Goal: Navigation & Orientation: Understand site structure

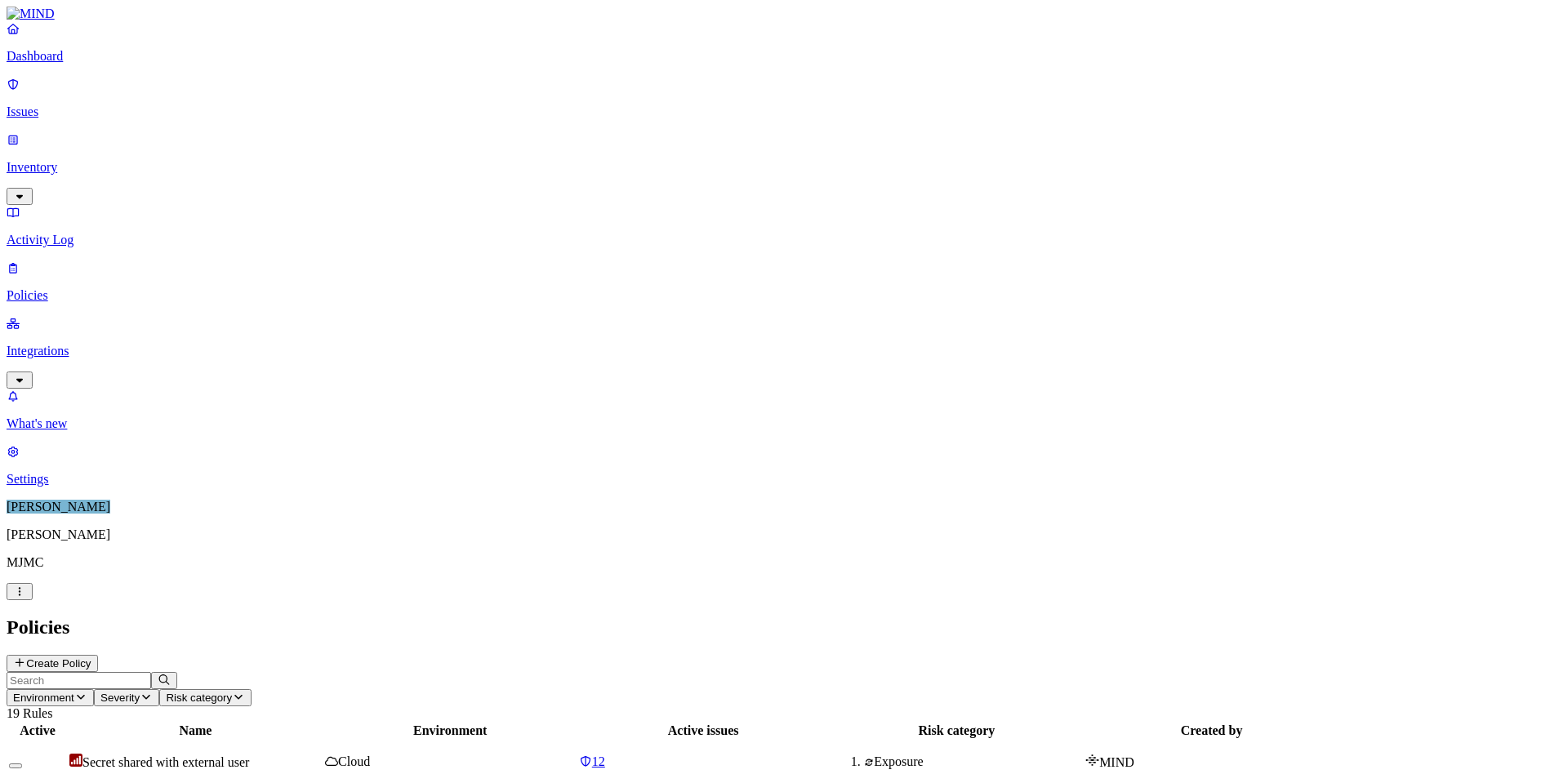
click at [79, 344] on p "Integrations" at bounding box center [784, 351] width 1554 height 15
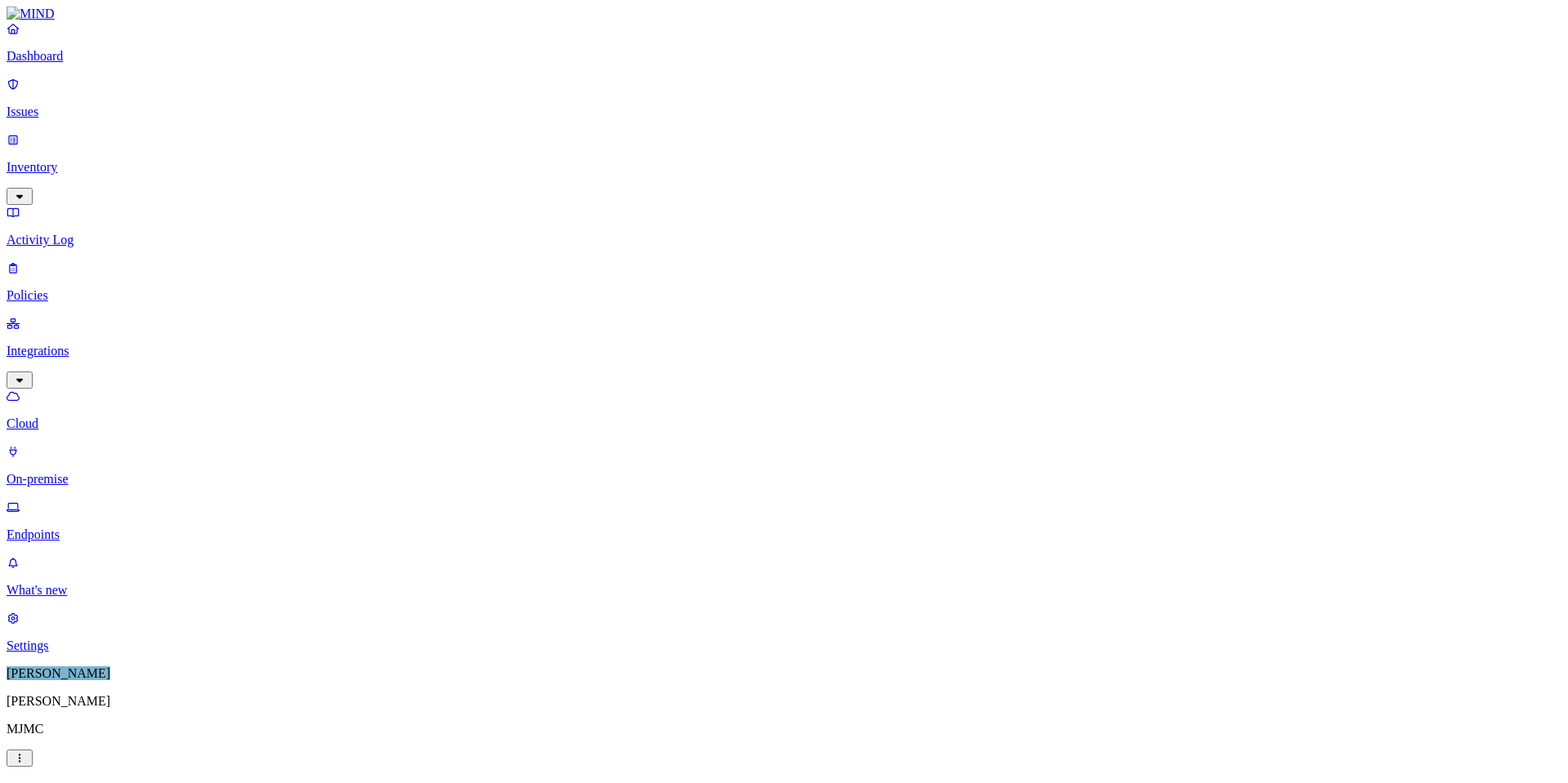
click at [80, 472] on p "On-premise" at bounding box center [784, 479] width 1554 height 15
click at [74, 527] on p "Endpoints" at bounding box center [784, 534] width 1554 height 15
click at [58, 105] on p "Issues" at bounding box center [784, 112] width 1554 height 15
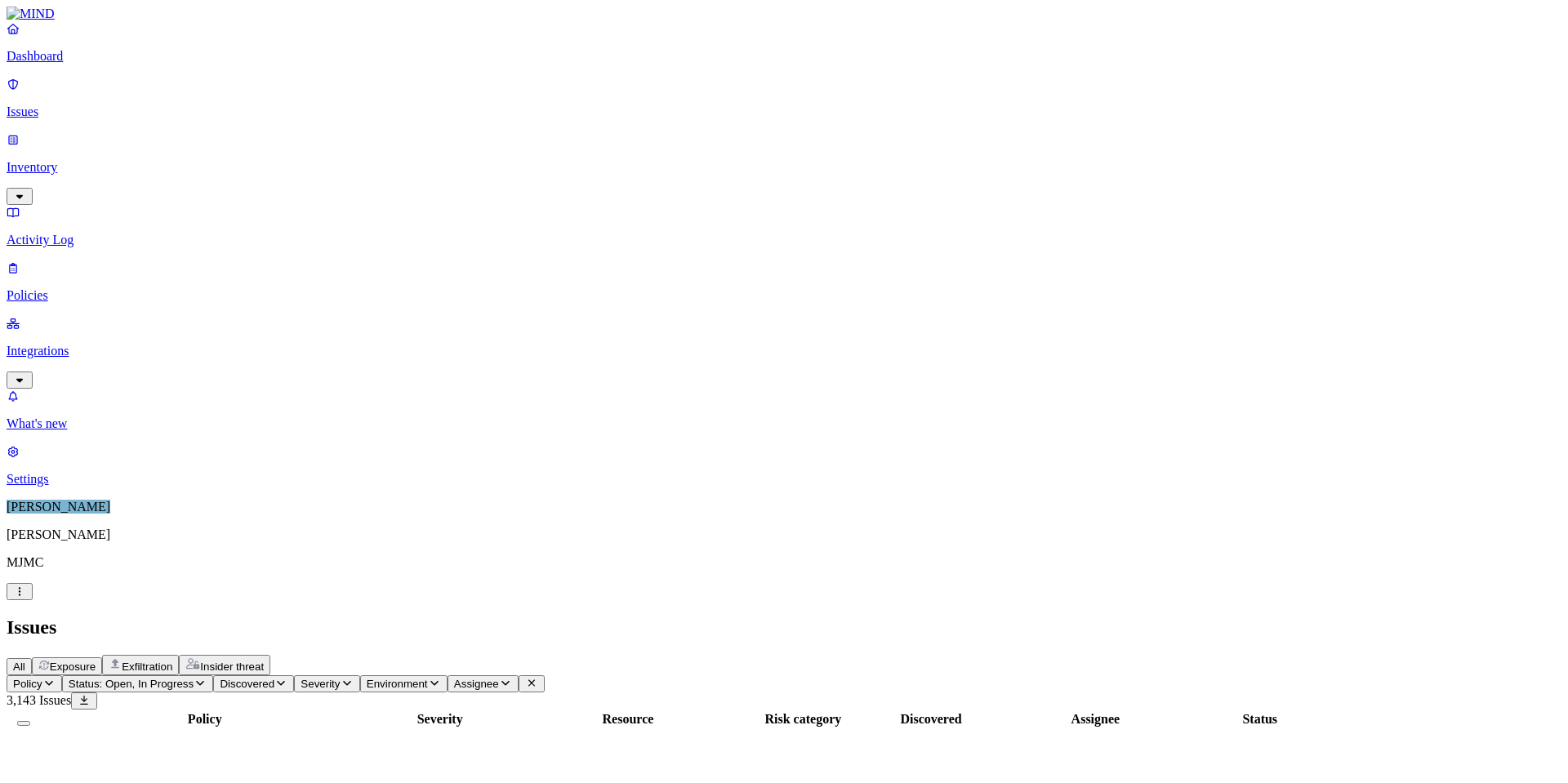
click at [66, 64] on p "Dashboard" at bounding box center [784, 56] width 1554 height 15
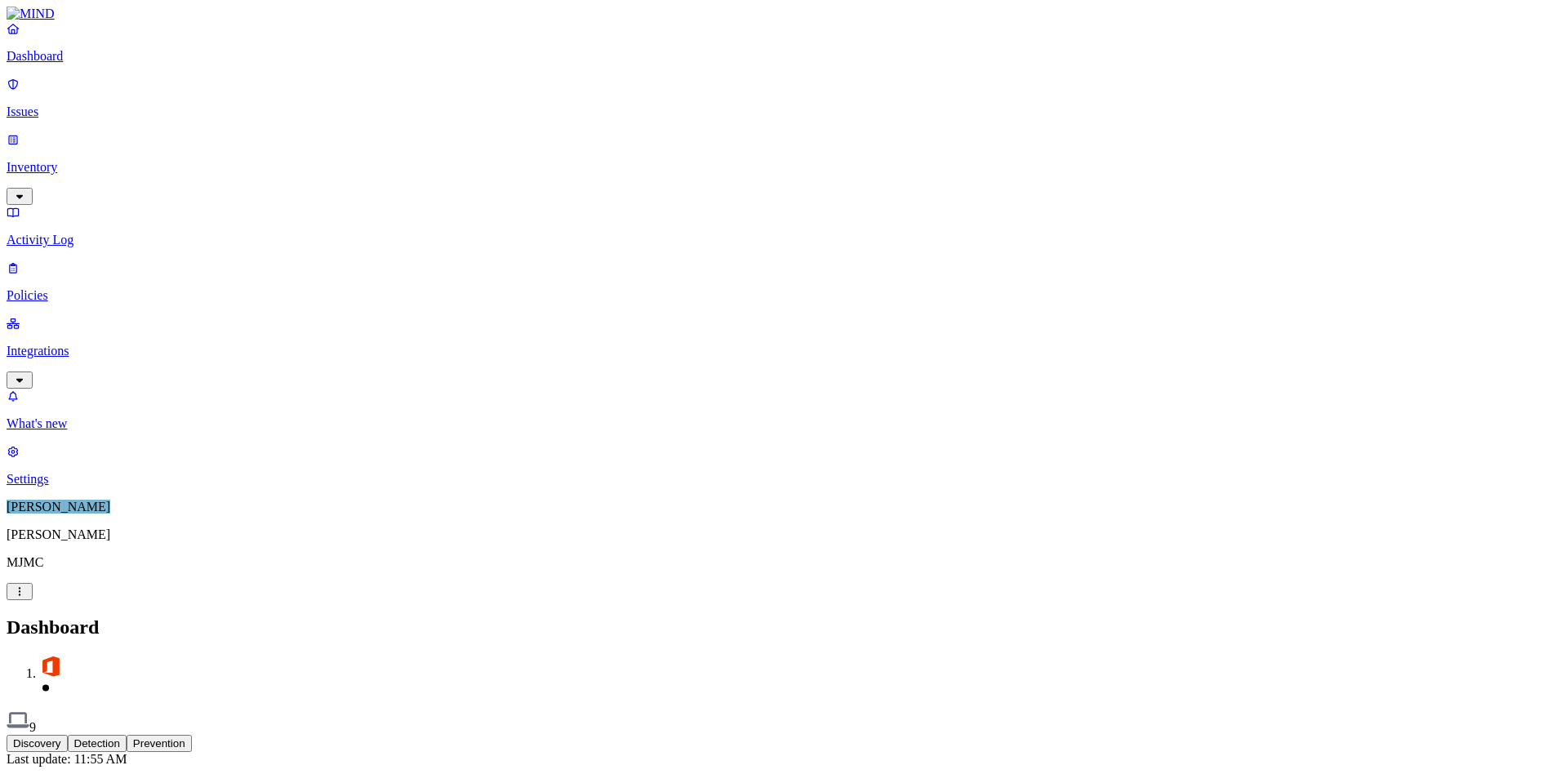
click at [58, 160] on p "Inventory" at bounding box center [784, 167] width 1554 height 15
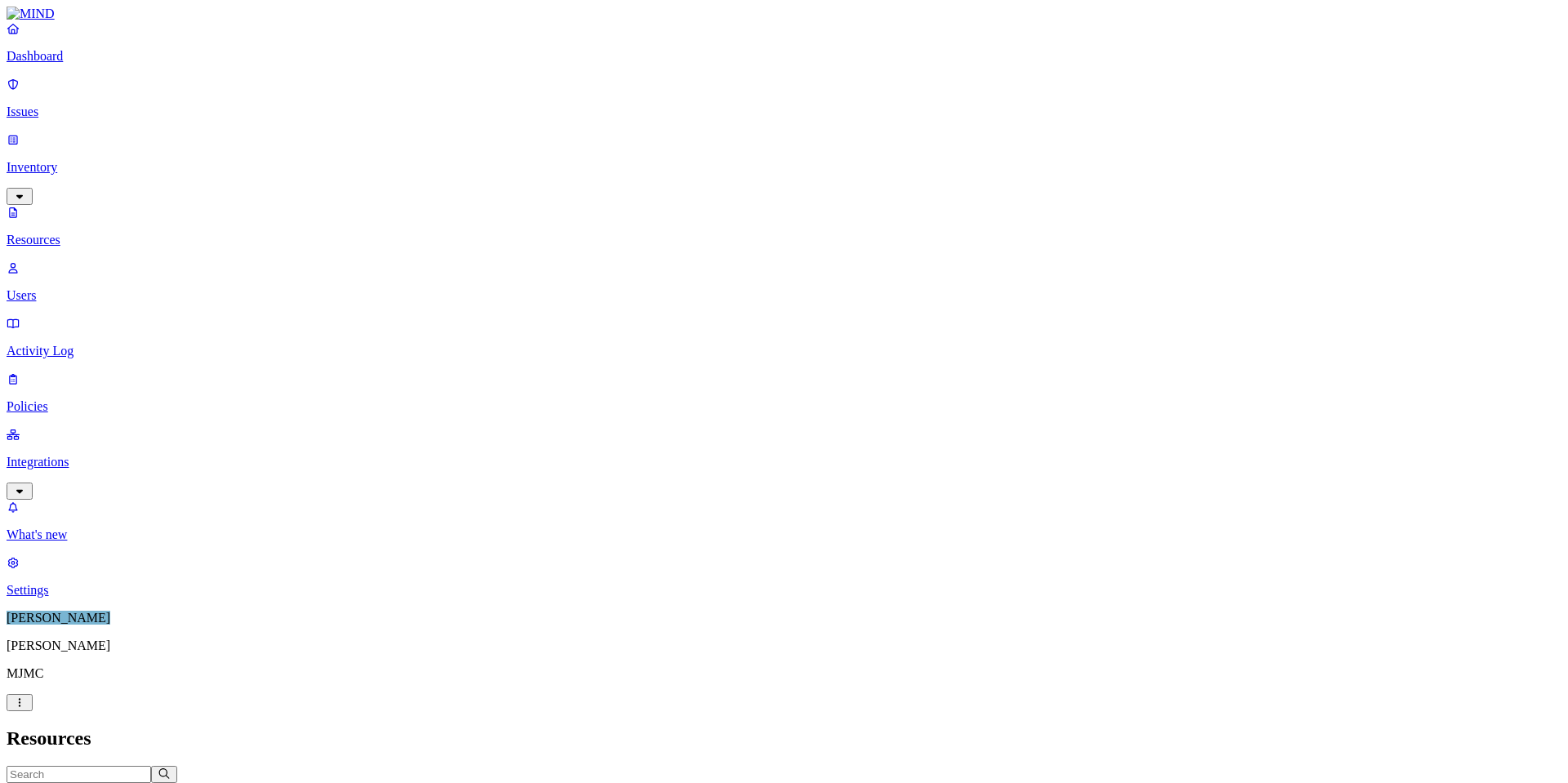
click at [79, 427] on link "Integrations" at bounding box center [784, 463] width 1554 height 71
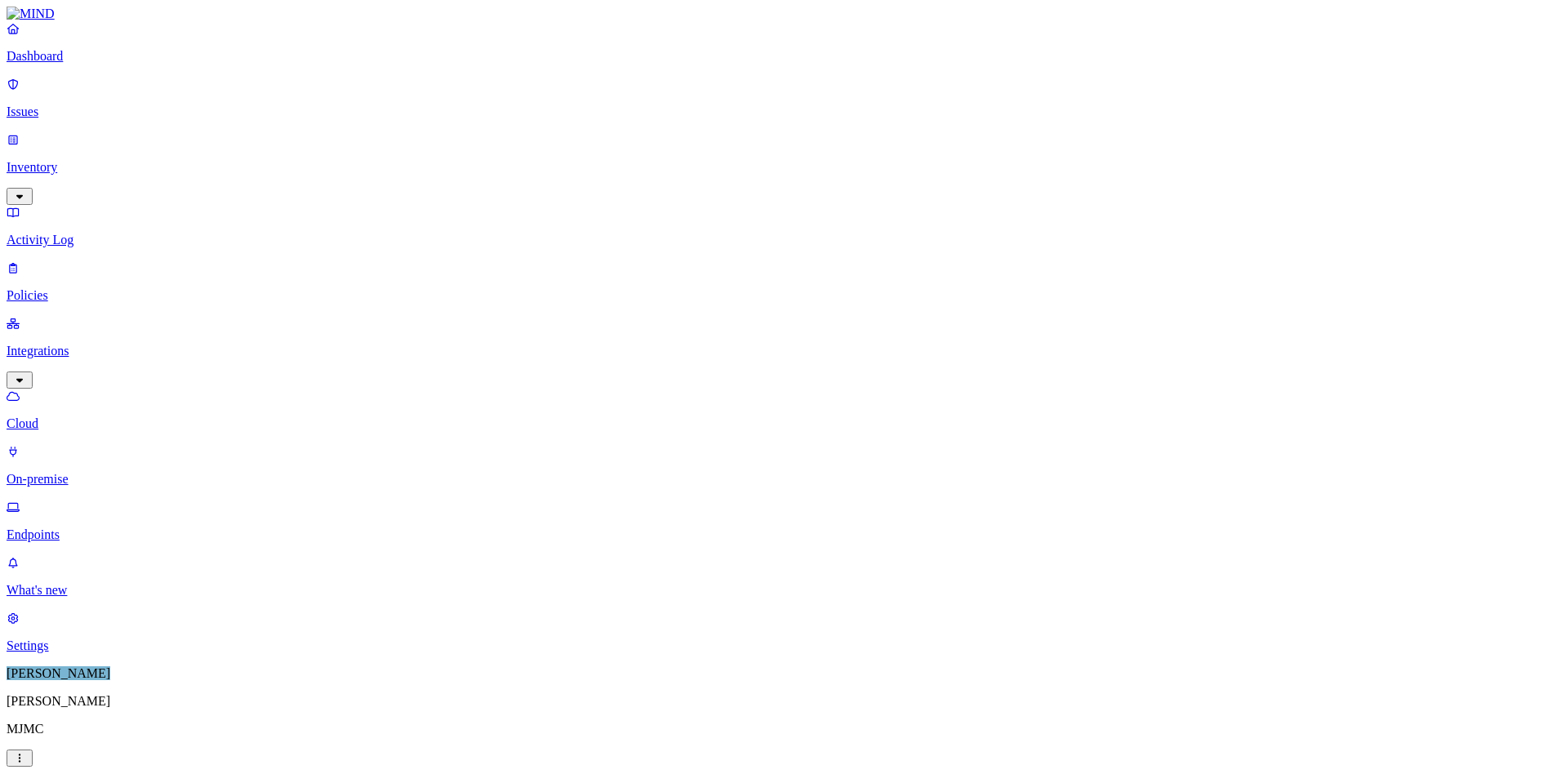
click at [66, 160] on p "Inventory" at bounding box center [784, 167] width 1554 height 15
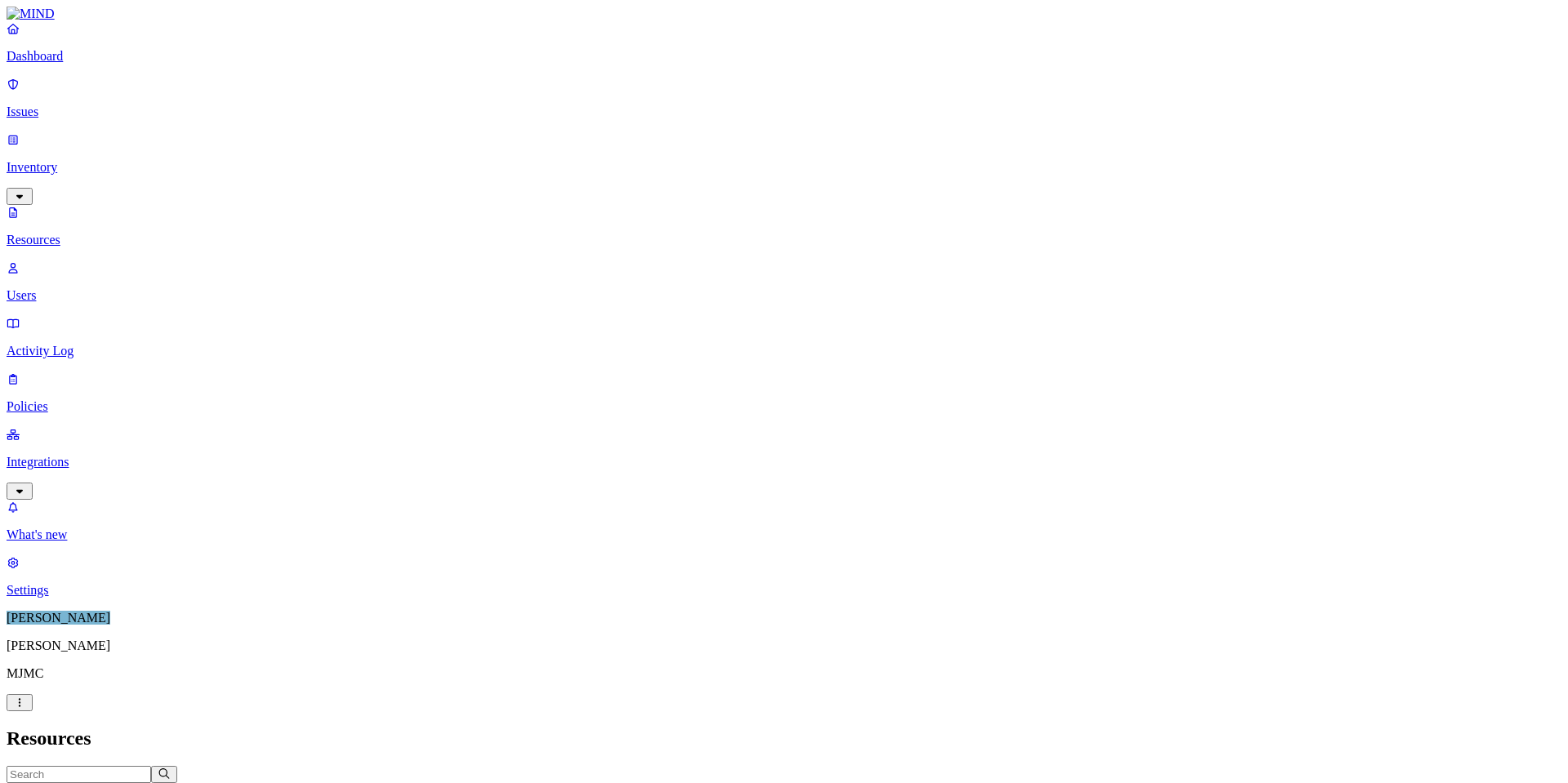
click at [85, 455] on p "Integrations" at bounding box center [784, 462] width 1554 height 15
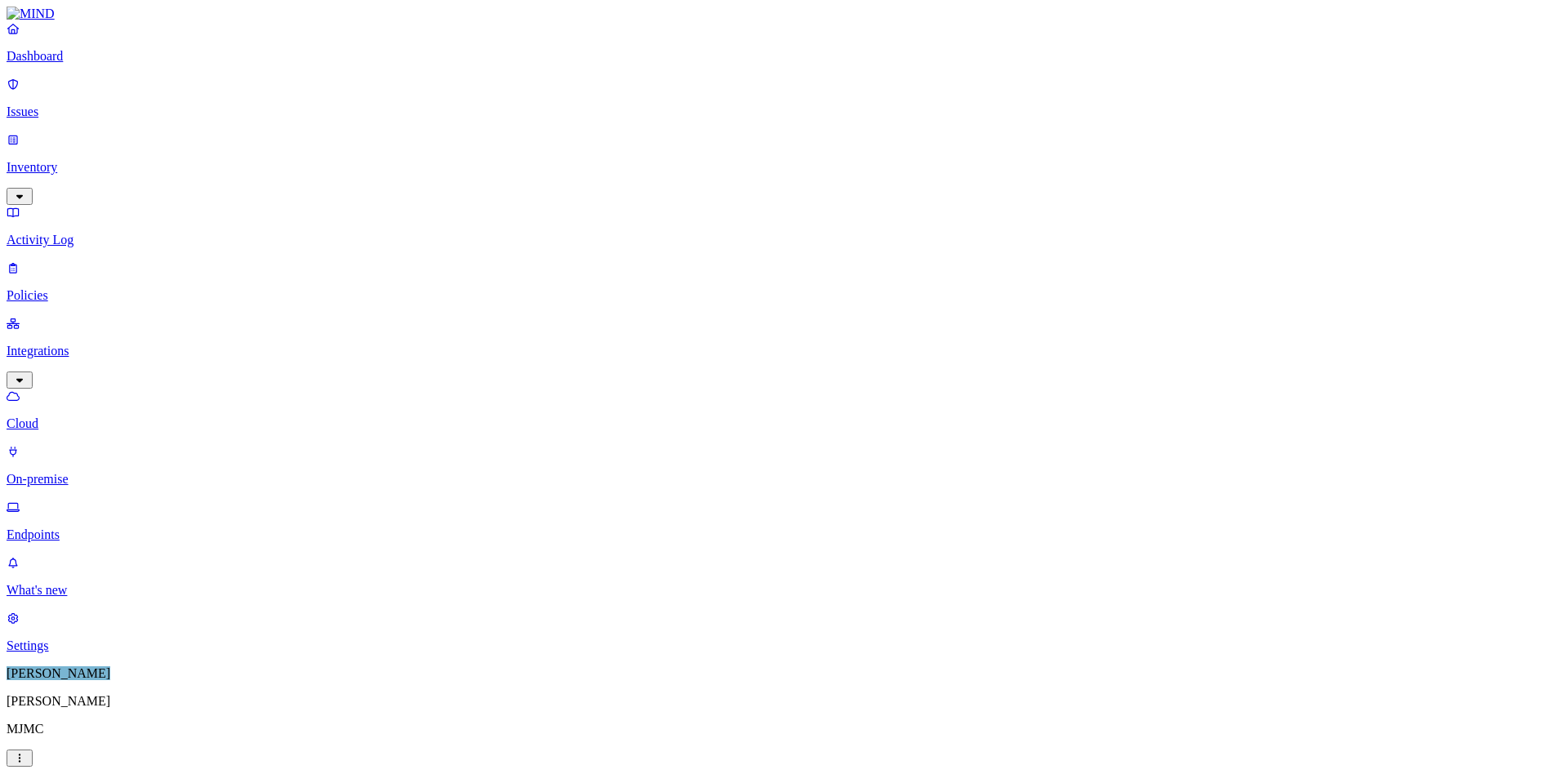
click at [80, 527] on p "Endpoints" at bounding box center [784, 534] width 1554 height 15
